Goal: Obtain resource: Download file/media

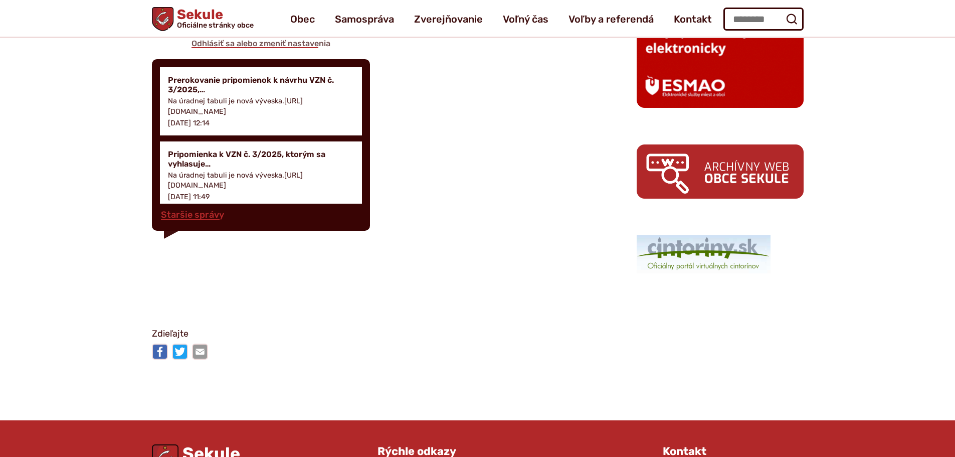
scroll to position [1454, 0]
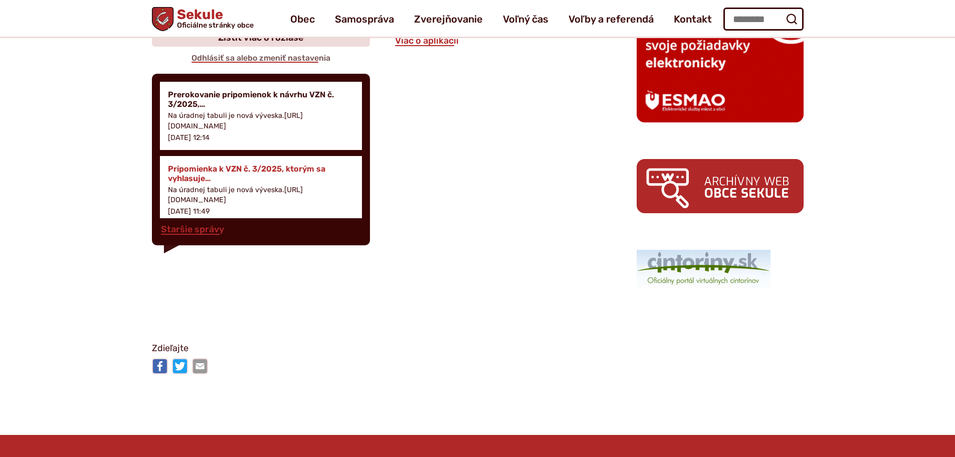
click at [186, 172] on h4 "Pripomienka k VZN č. 3/2025, ktorým sa vyhlasuje…" at bounding box center [261, 173] width 187 height 19
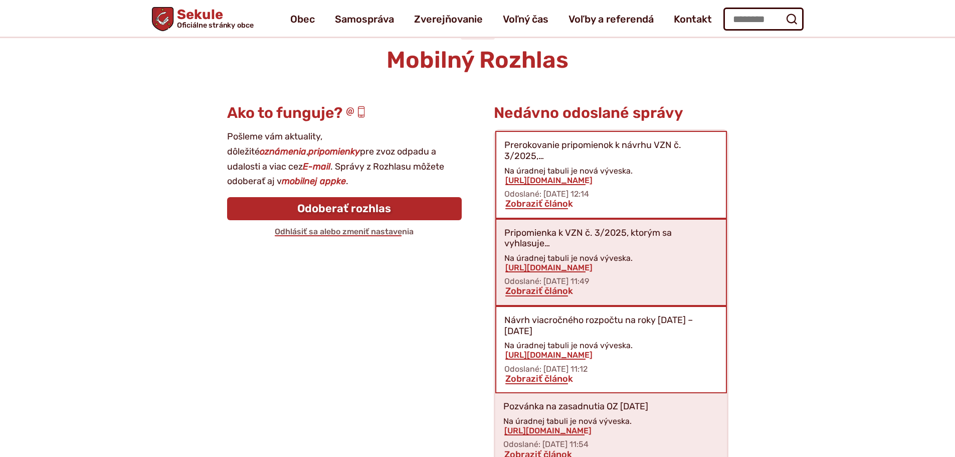
scroll to position [31, 0]
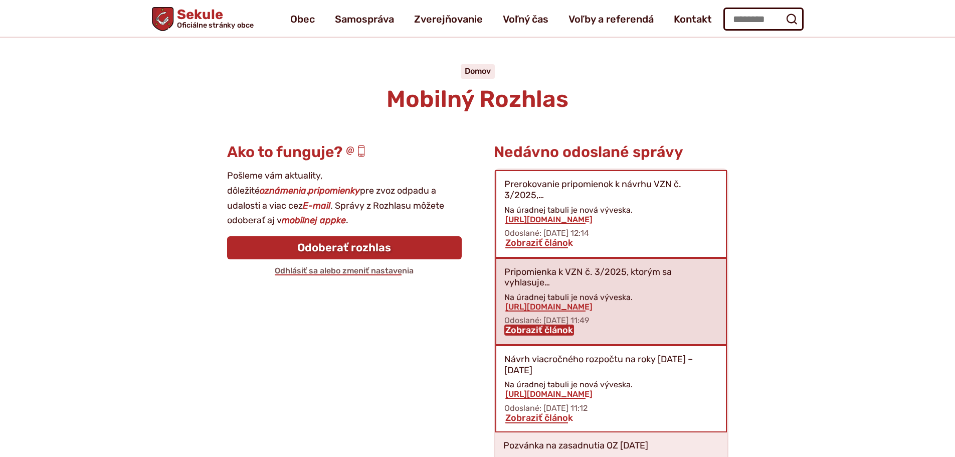
click at [533, 330] on link "Zobraziť článok" at bounding box center [539, 329] width 70 height 11
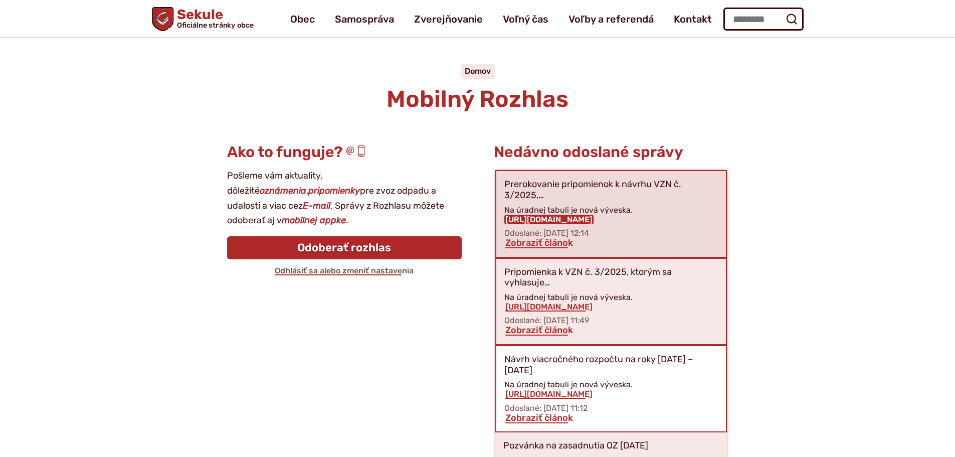
click at [560, 218] on link "[URL][DOMAIN_NAME]" at bounding box center [548, 220] width 89 height 10
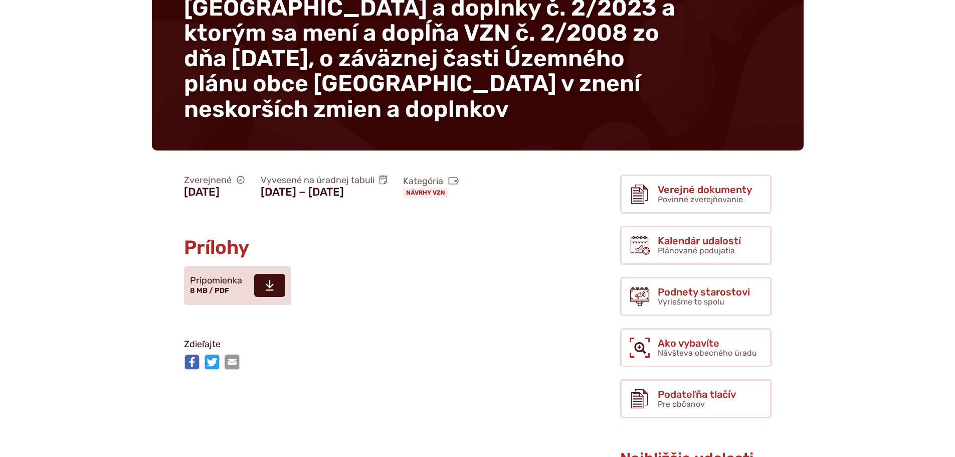
scroll to position [201, 0]
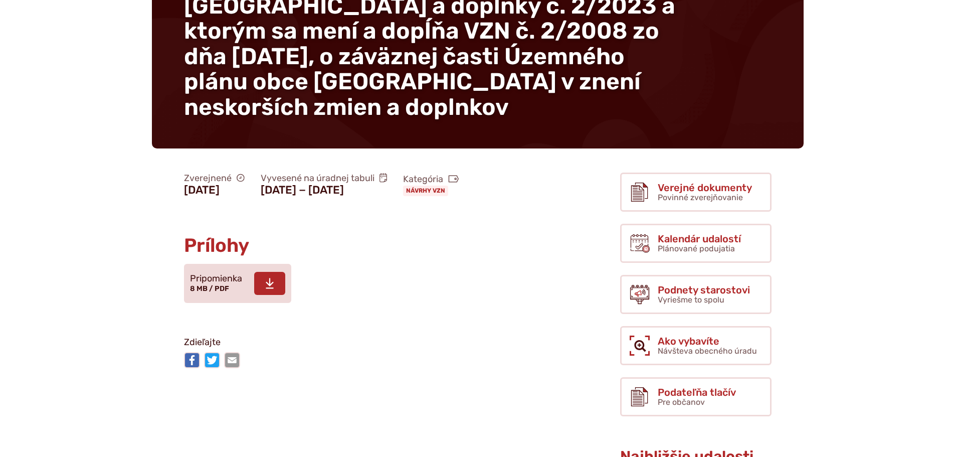
click at [214, 290] on span "8 MB / PDF" at bounding box center [209, 288] width 39 height 9
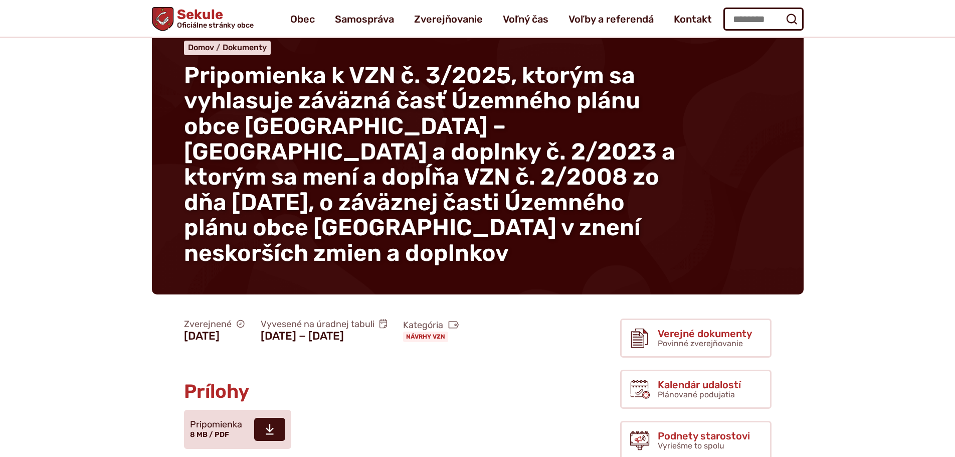
scroll to position [50, 0]
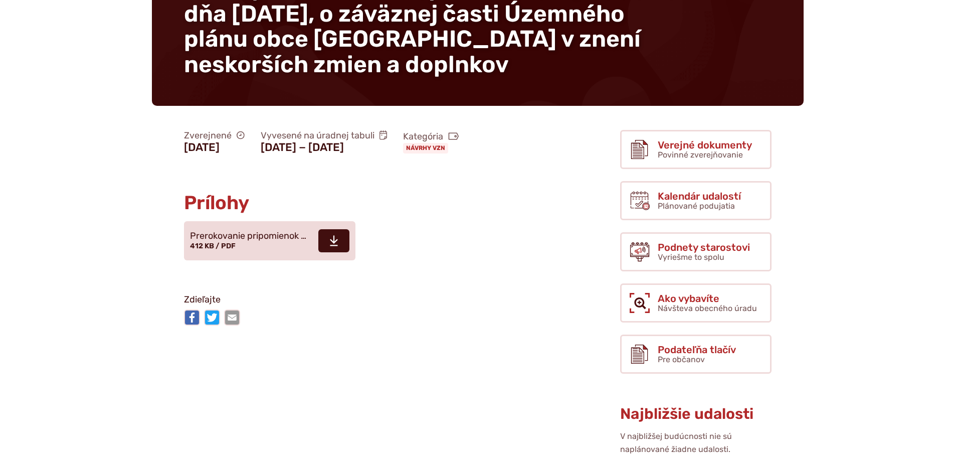
scroll to position [251, 0]
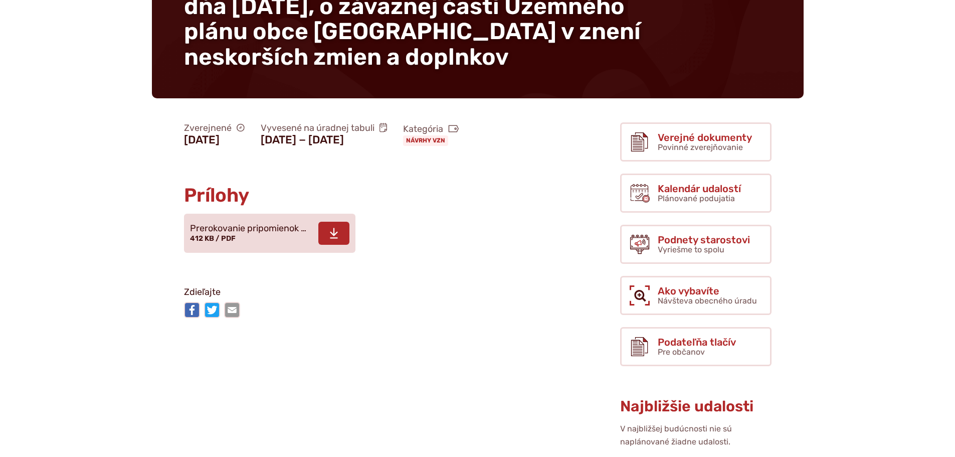
click at [211, 234] on span "Prerokovanie pripomienok …" at bounding box center [248, 229] width 116 height 10
